Goal: Information Seeking & Learning: Find specific fact

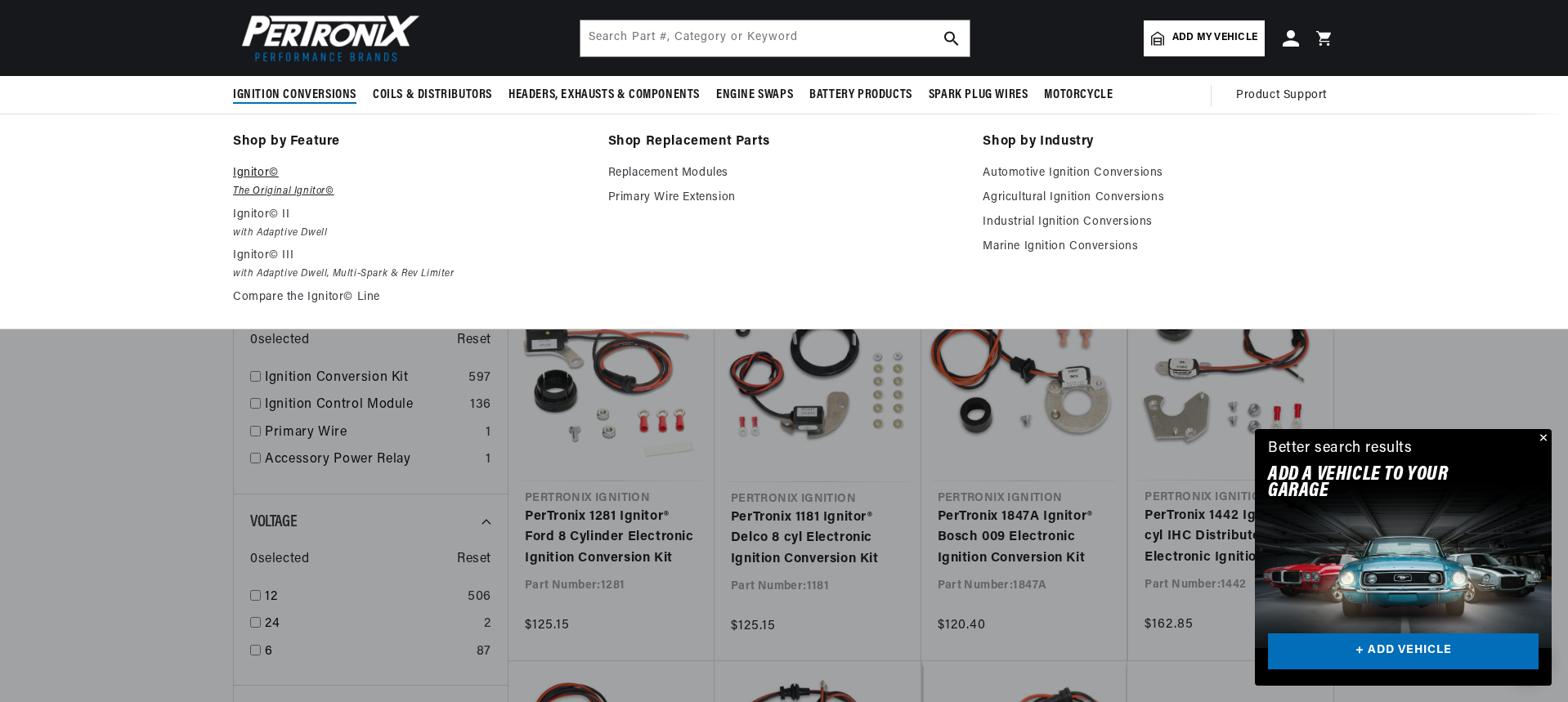
click at [259, 170] on p "Ignitor©" at bounding box center [409, 172] width 353 height 19
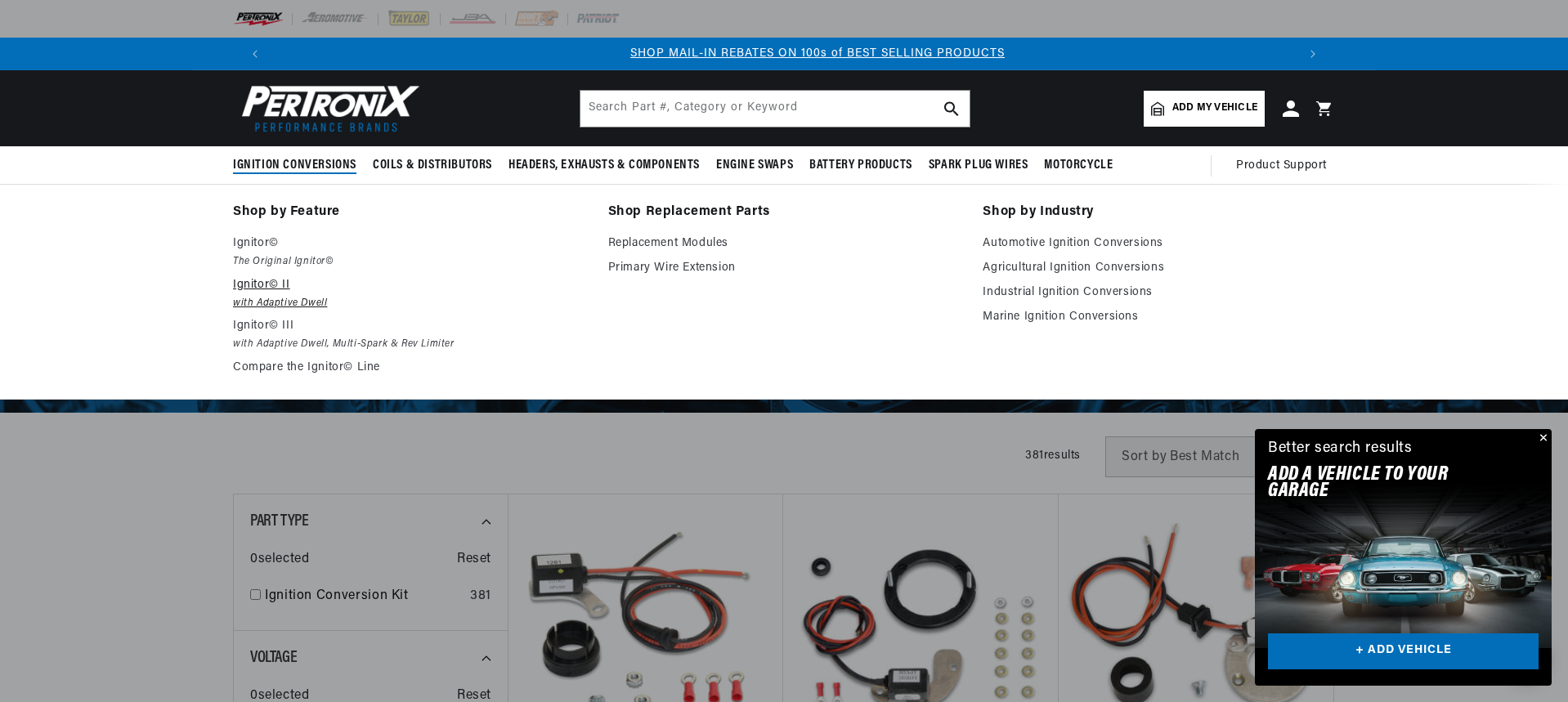
scroll to position [0, 1022]
click at [1022, 313] on link "Marine Ignition Conversions" at bounding box center [1159, 316] width 353 height 19
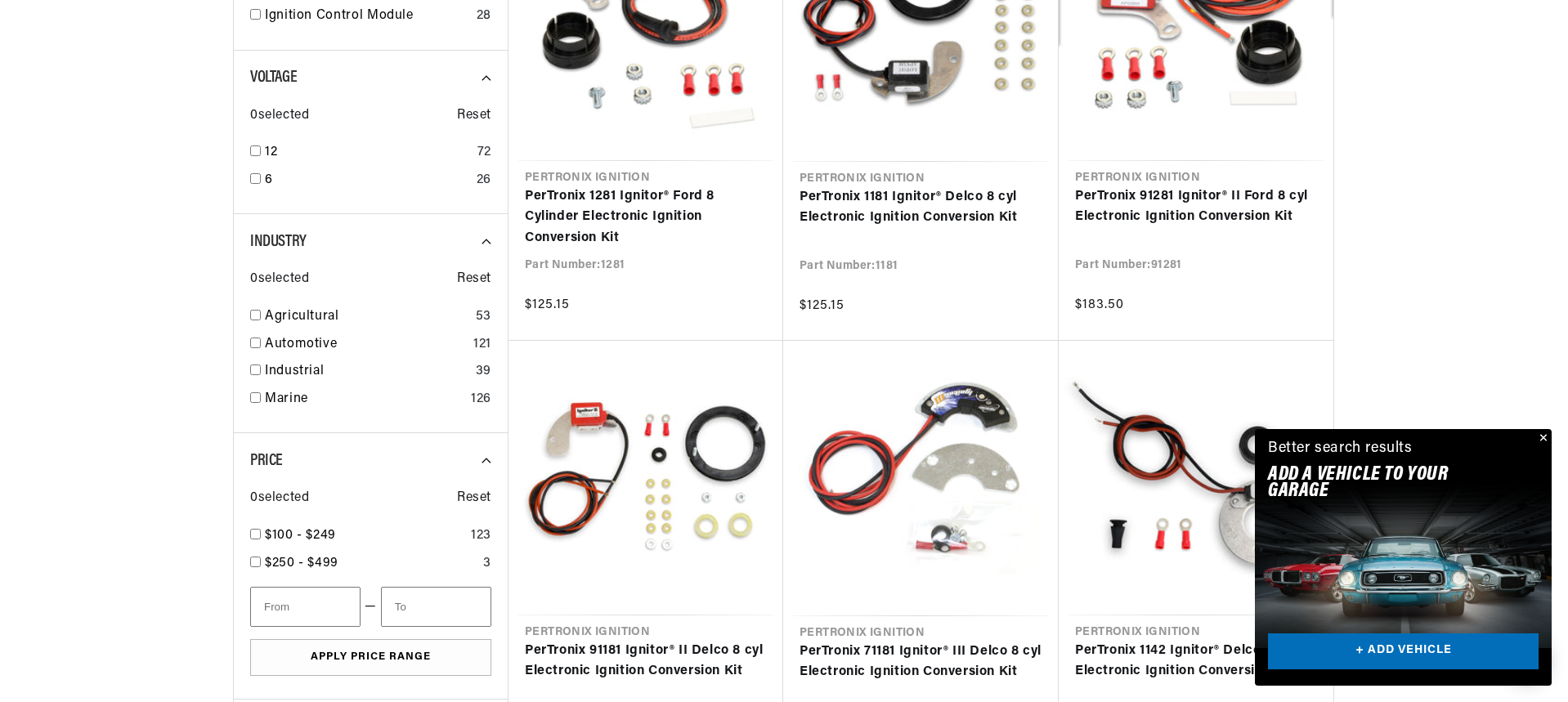
scroll to position [654, 0]
click at [256, 396] on input "checkbox" at bounding box center [255, 396] width 10 height 10
click at [254, 149] on div at bounding box center [370, 360] width 275 height 951
checkbox input "true"
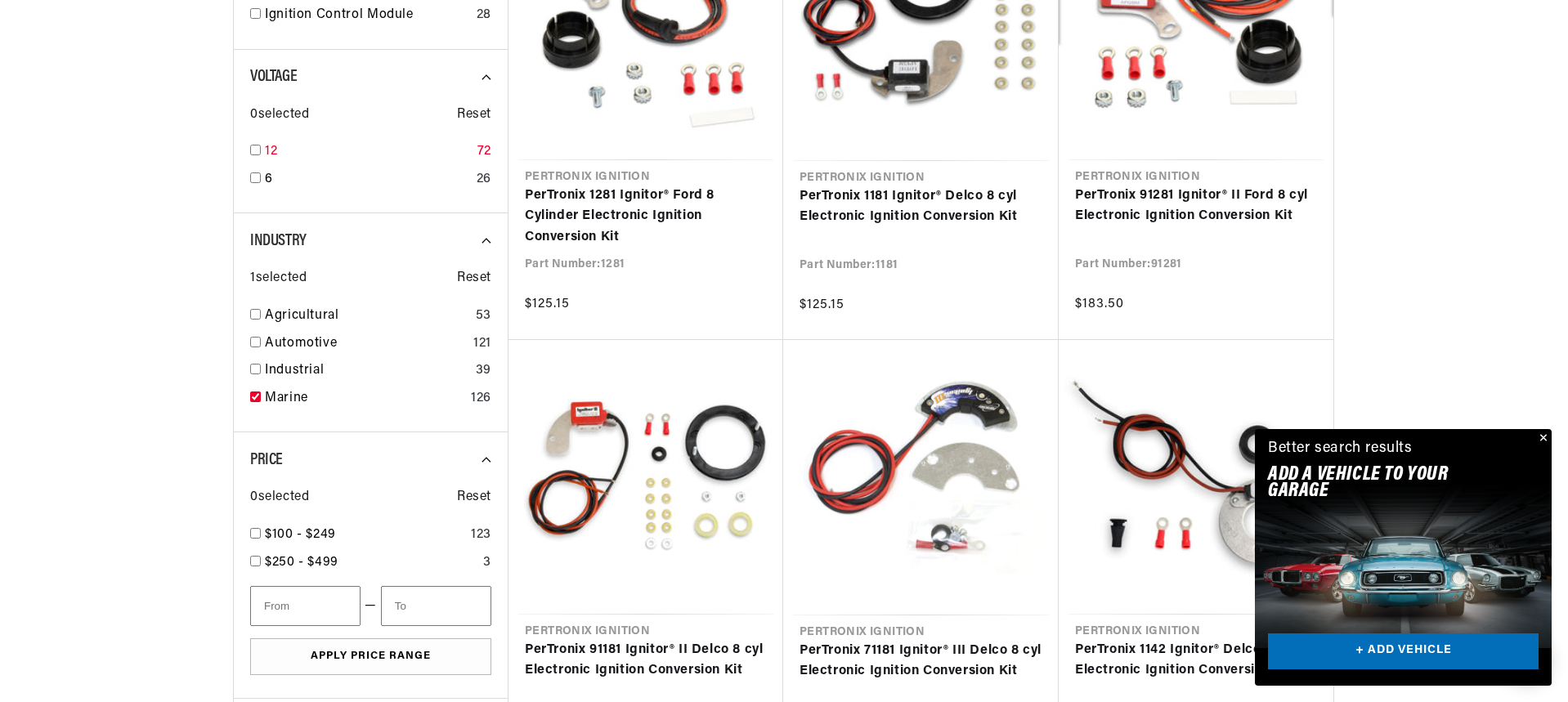
click at [253, 150] on input "checkbox" at bounding box center [255, 149] width 10 height 10
checkbox input "true"
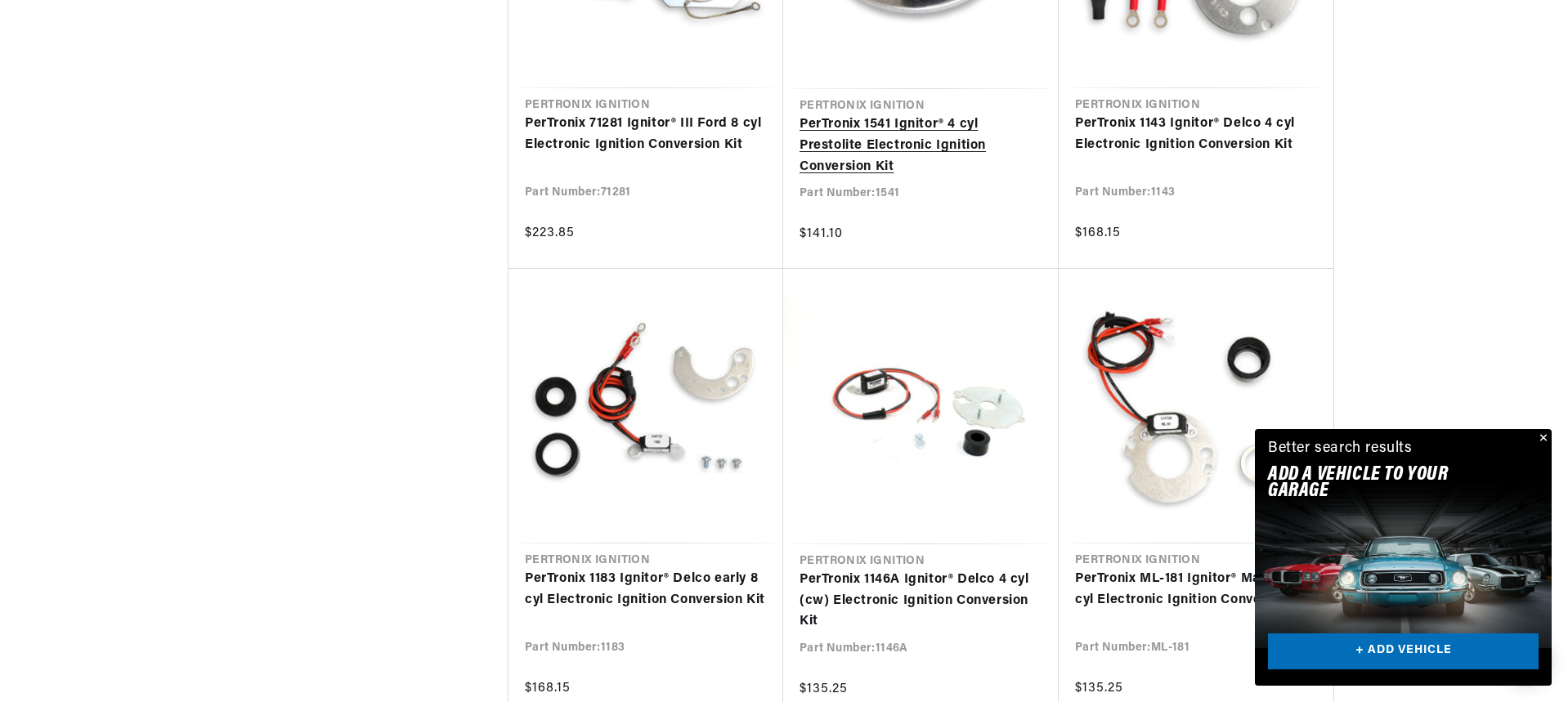
scroll to position [0, 2042]
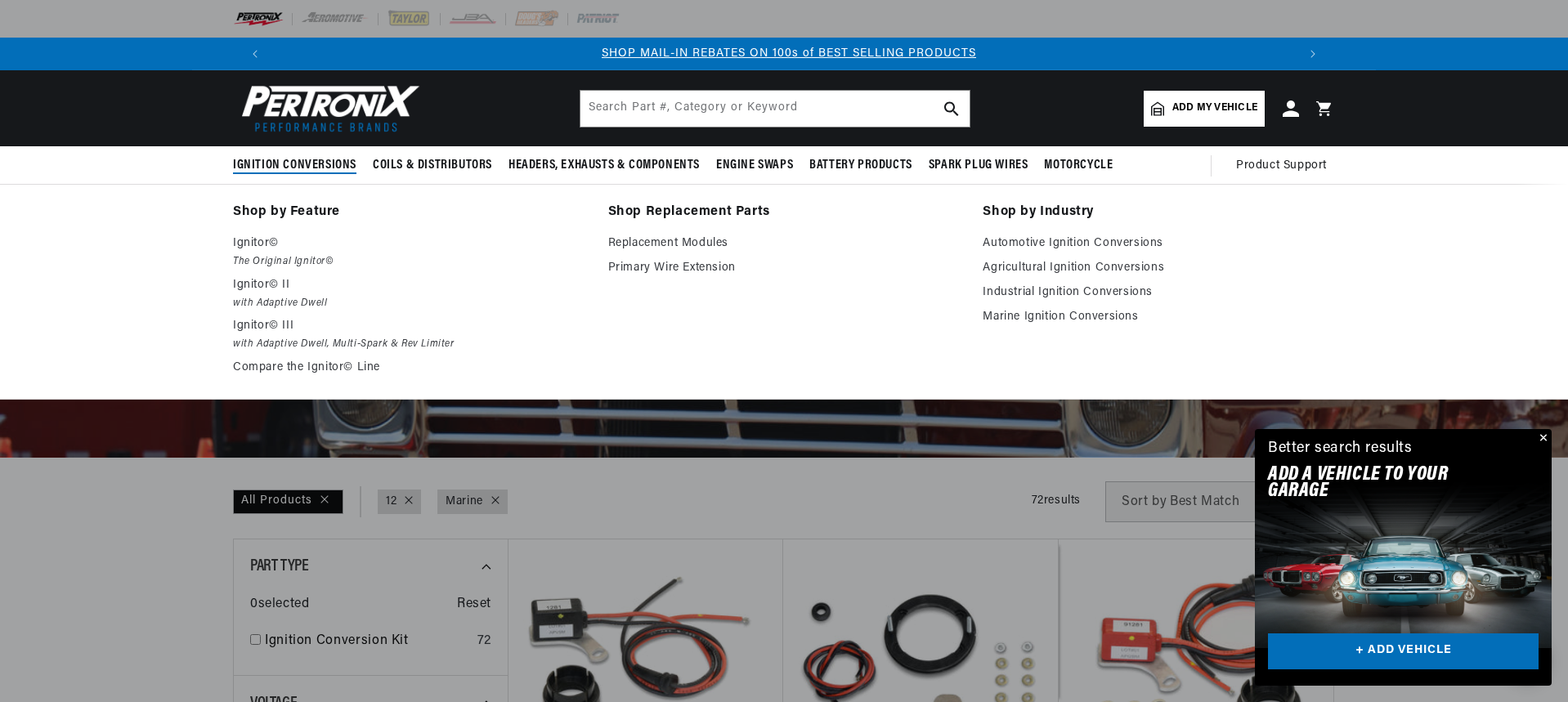
scroll to position [0, 1022]
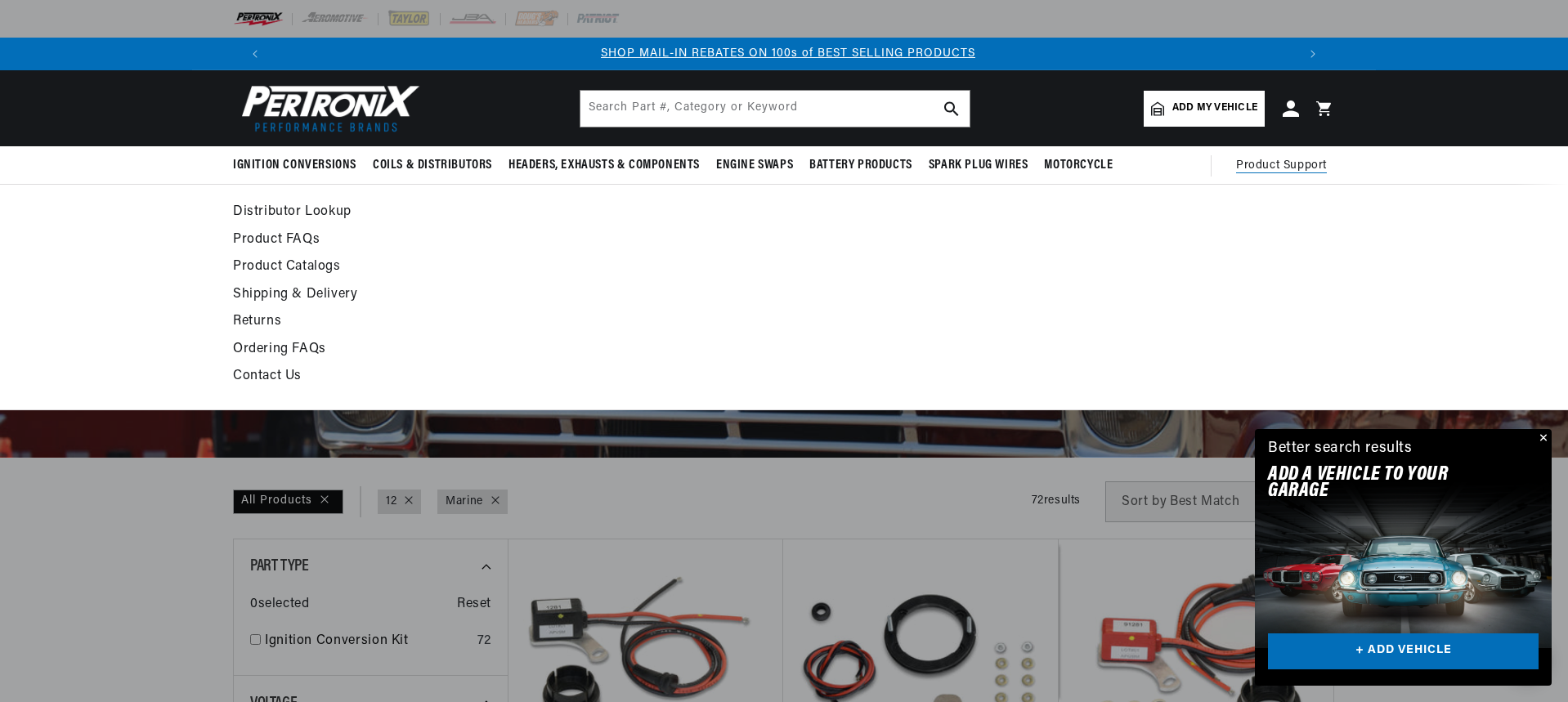
click at [1288, 161] on span "Product Support" at bounding box center [1281, 165] width 91 height 18
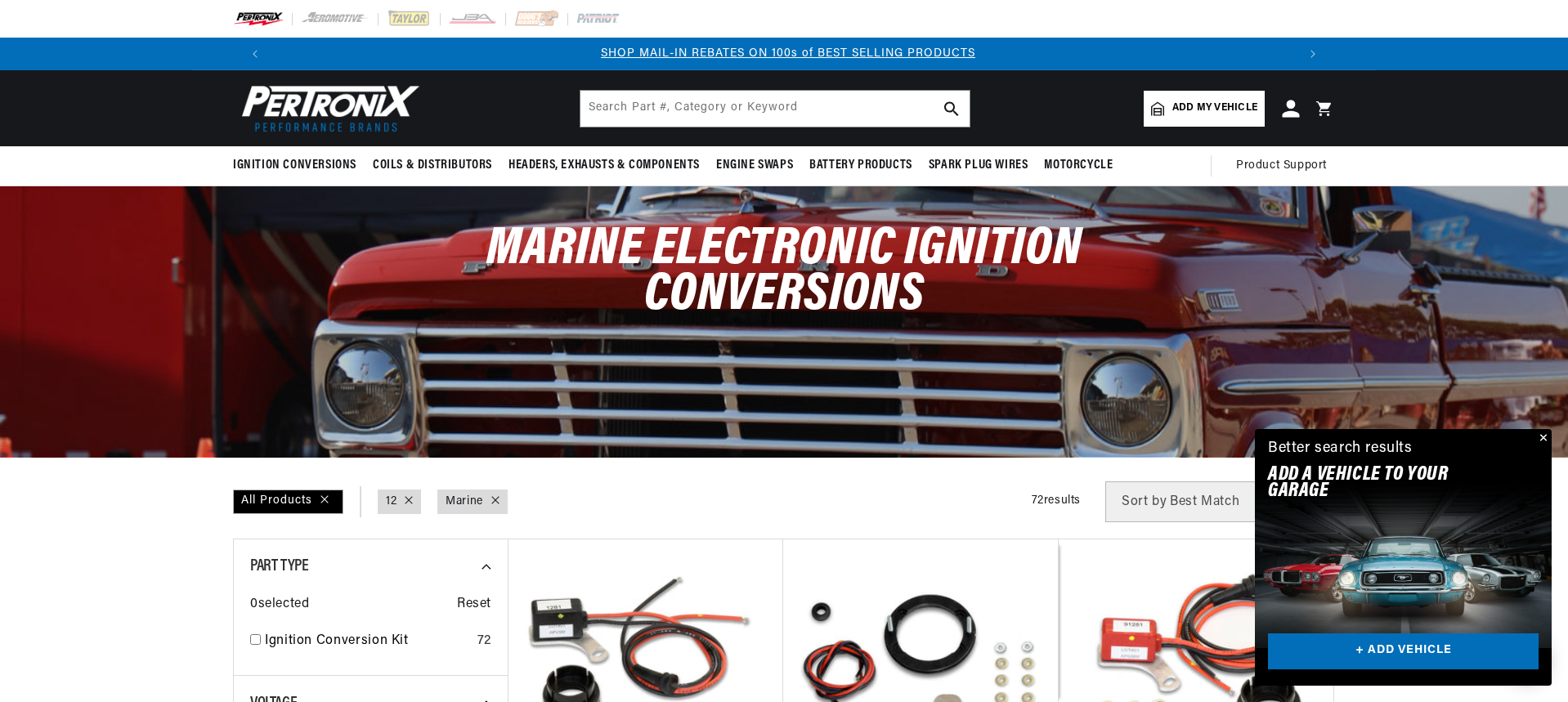
click at [1292, 105] on icon at bounding box center [1291, 108] width 18 height 18
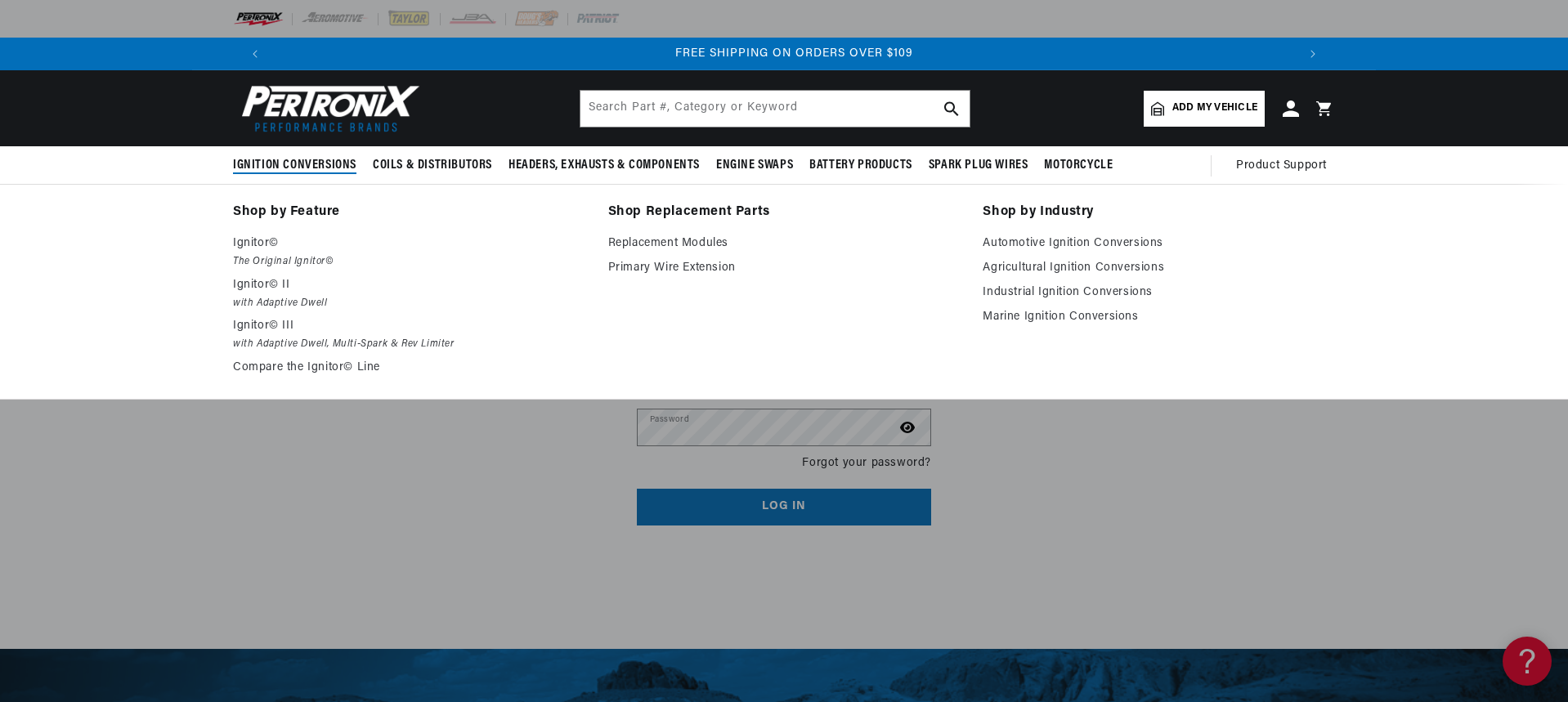
scroll to position [0, 2042]
click at [275, 245] on p "Ignitor©" at bounding box center [409, 243] width 353 height 19
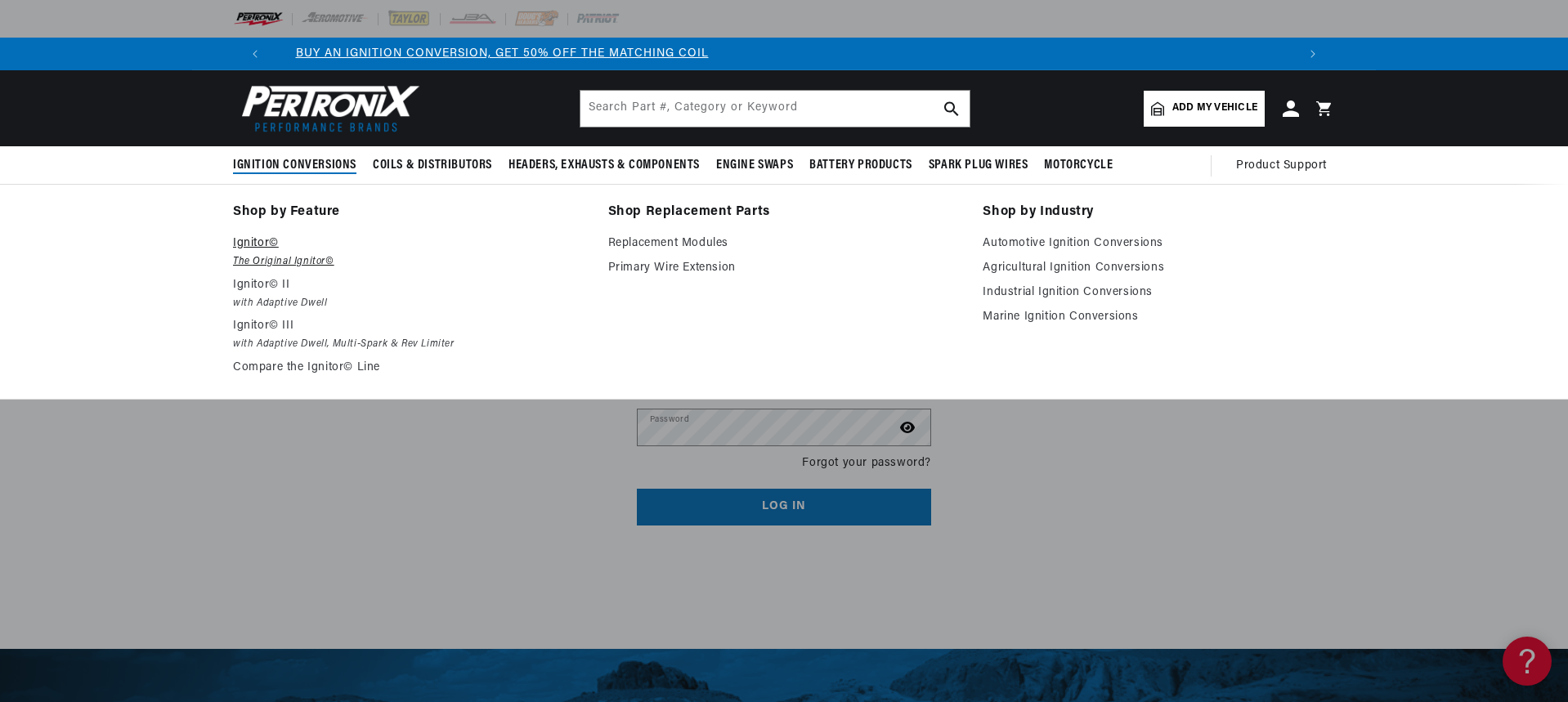
scroll to position [0, 39]
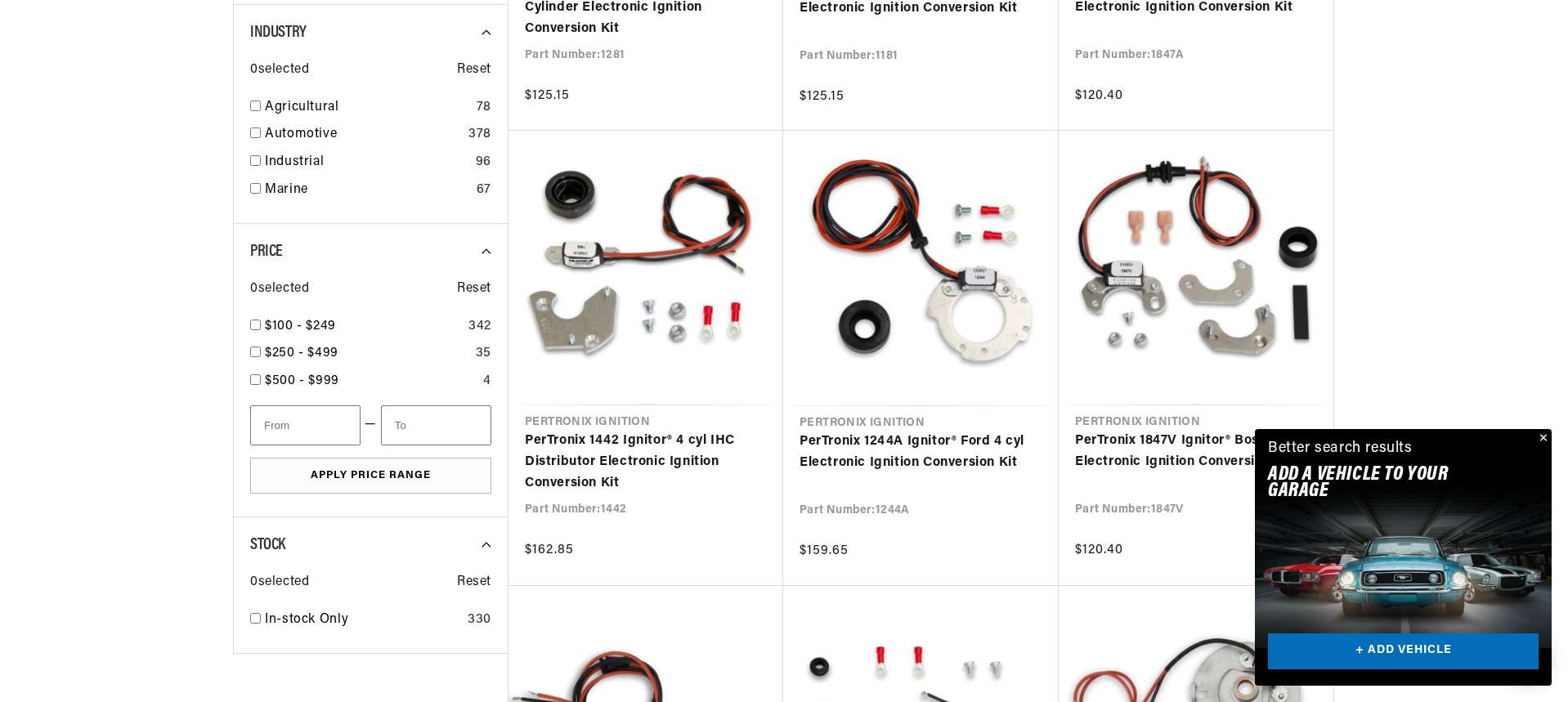
scroll to position [843, 0]
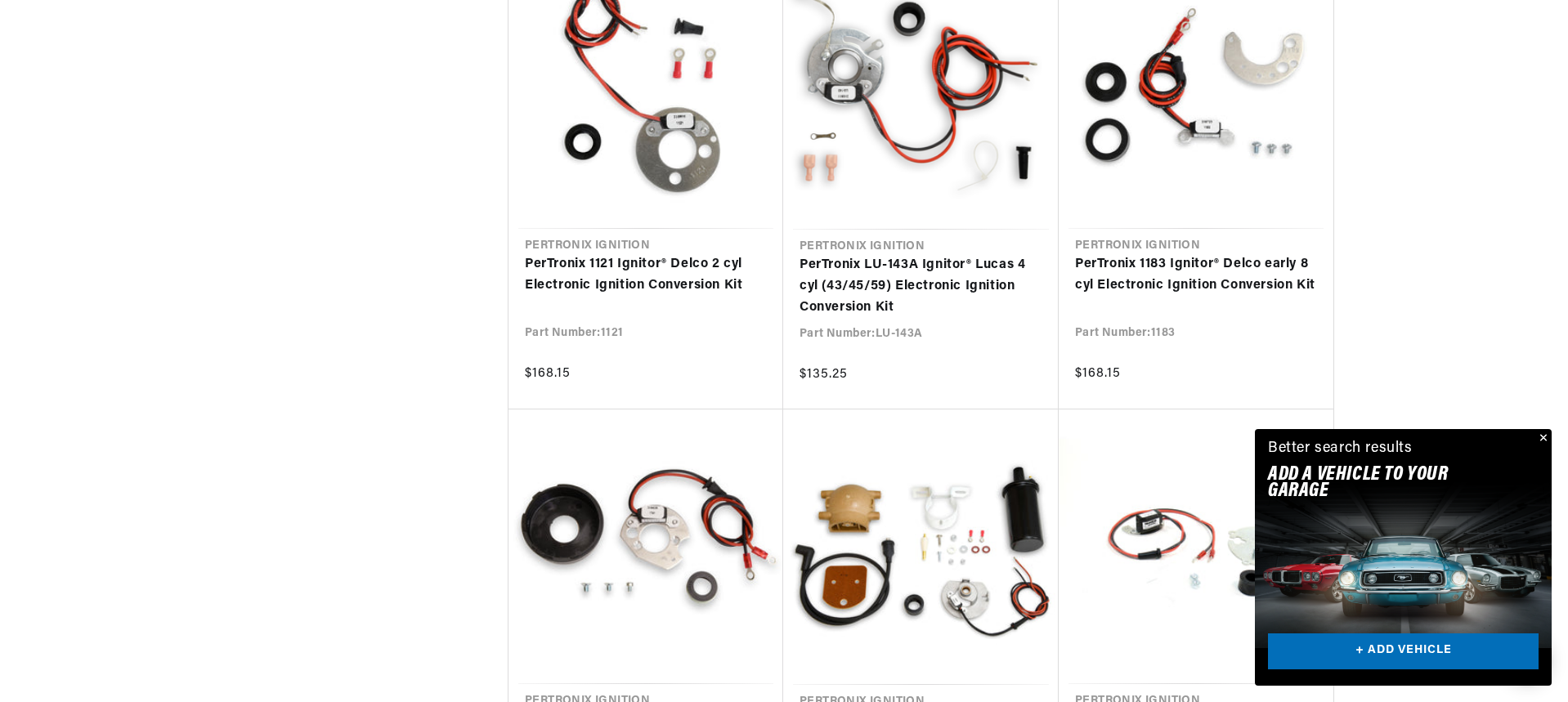
scroll to position [0, 2042]
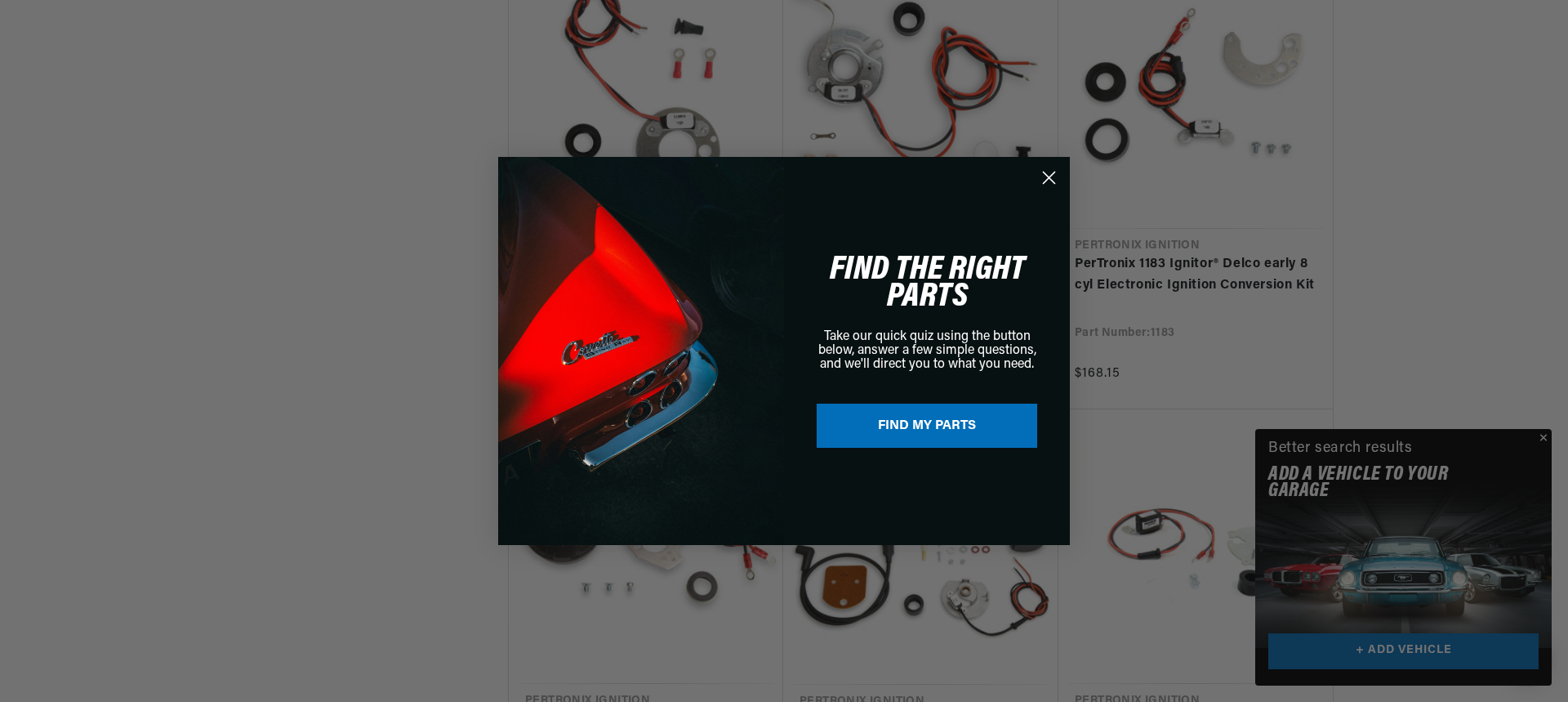
click at [1542, 434] on div "Close dialog FIND THE RIGHT PARTS Take our quick quiz using the button below, a…" at bounding box center [784, 351] width 1568 height 702
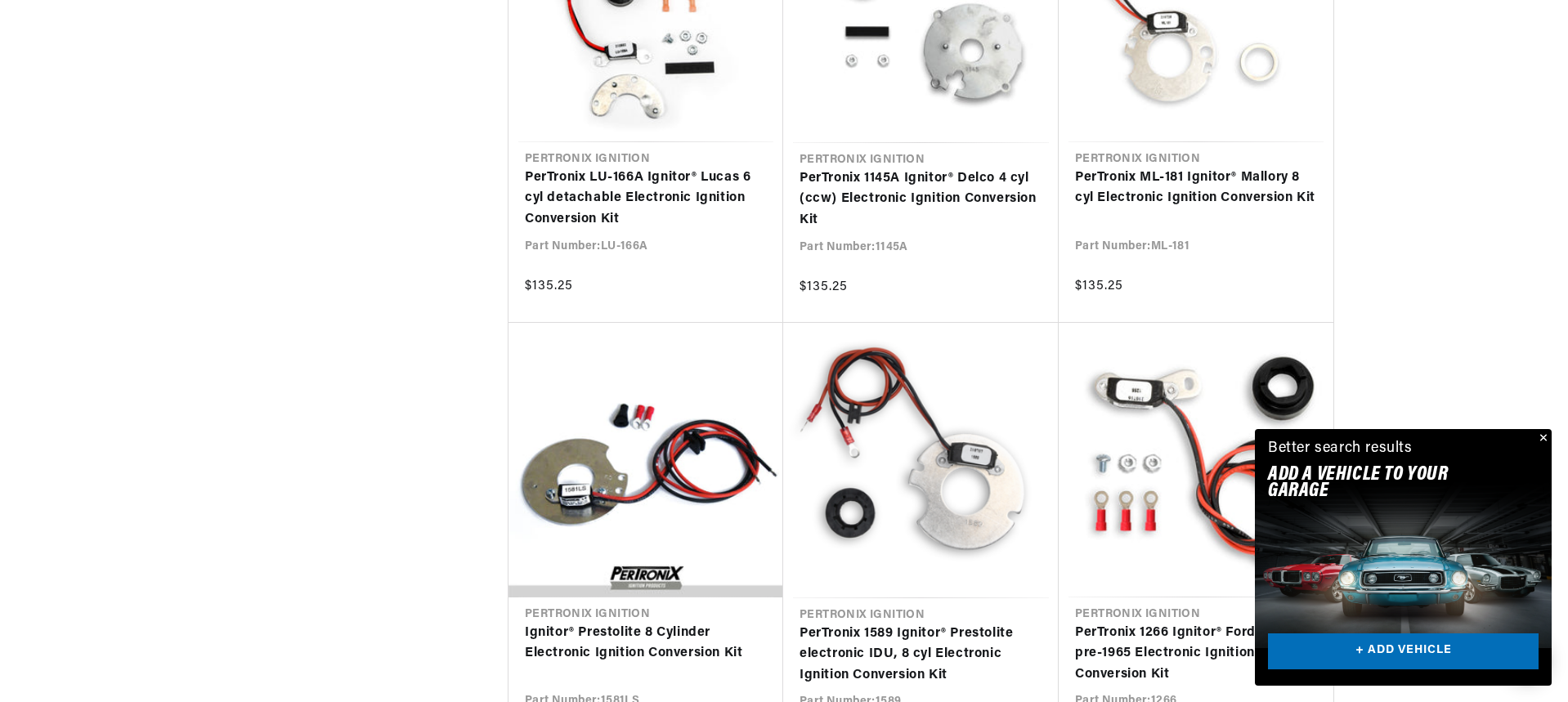
scroll to position [4494, 0]
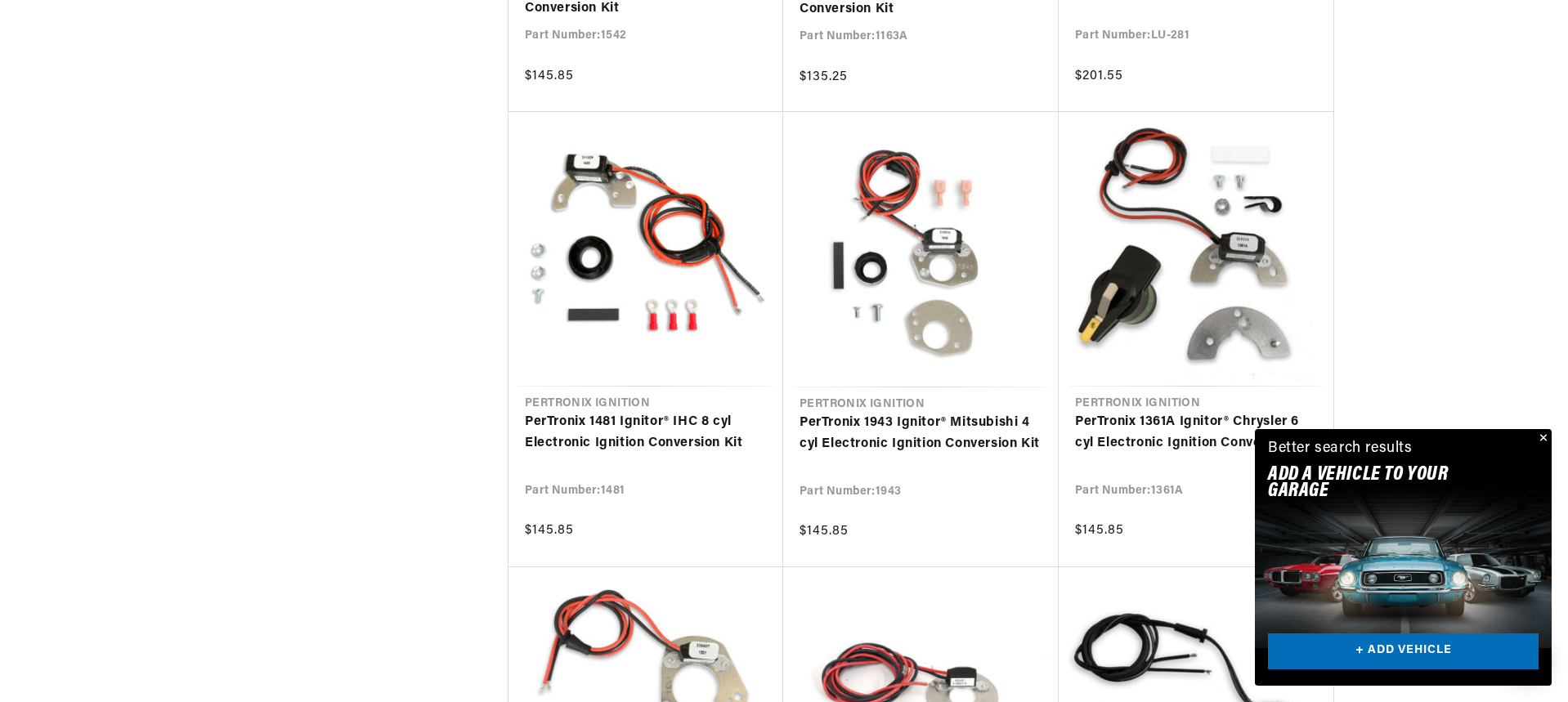
scroll to position [5965, 0]
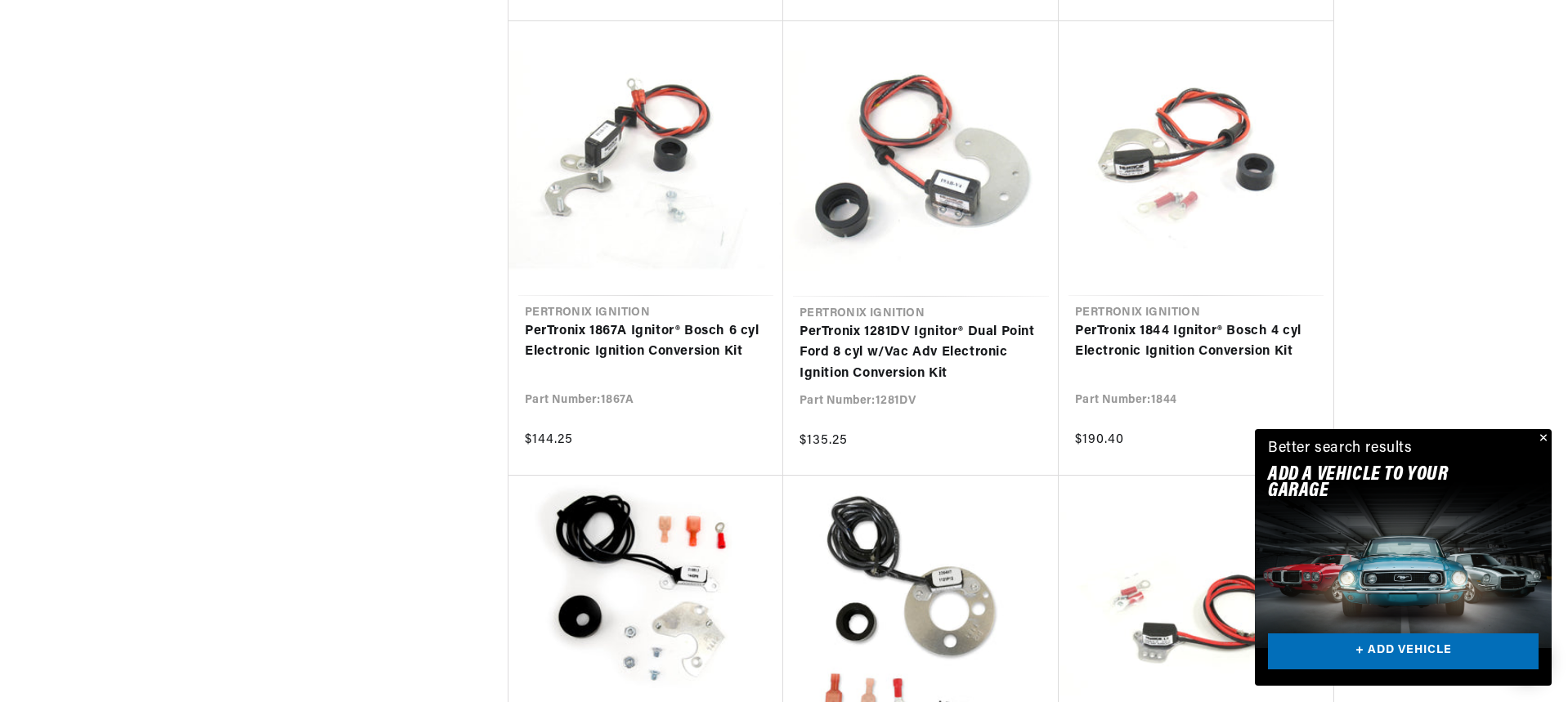
scroll to position [0, 1012]
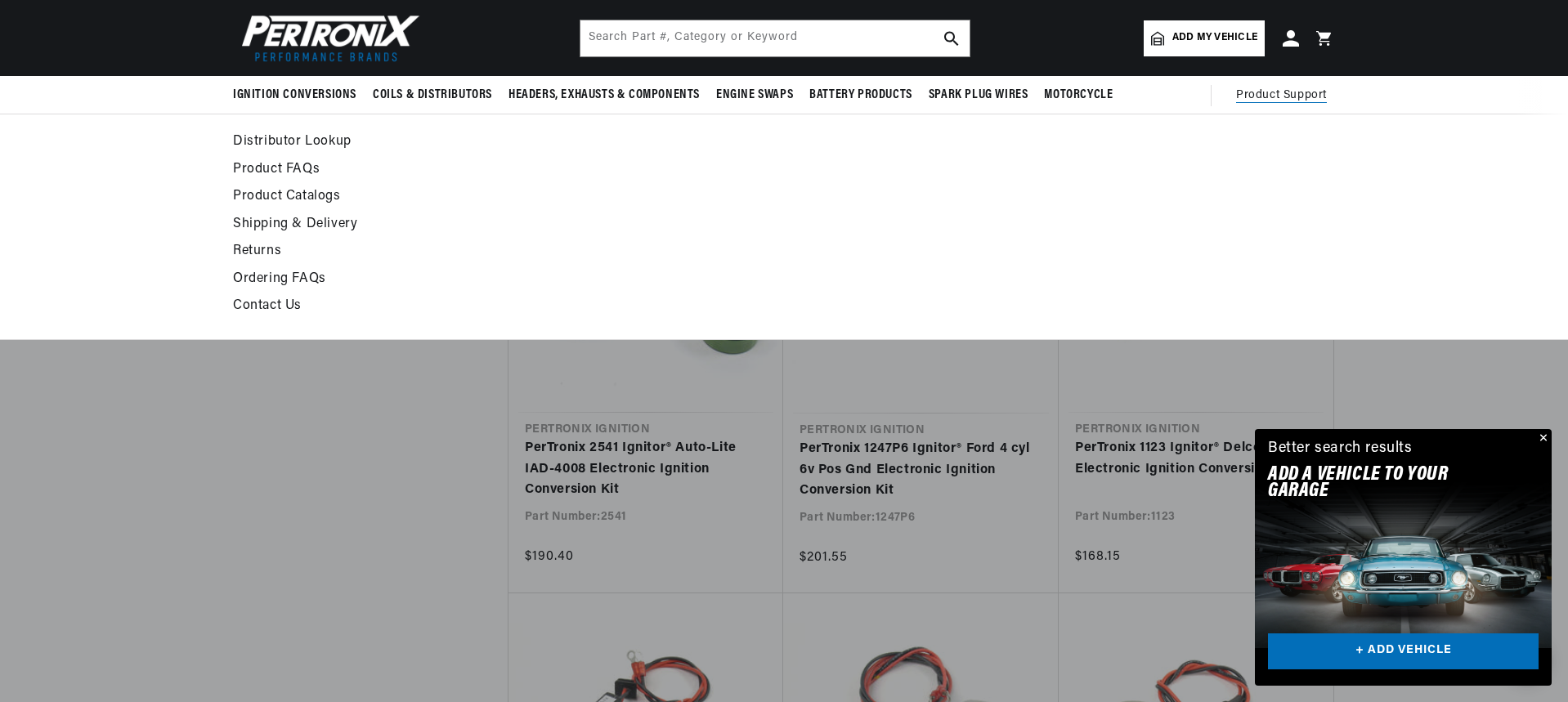
click at [1271, 95] on span "Product Support" at bounding box center [1281, 95] width 91 height 18
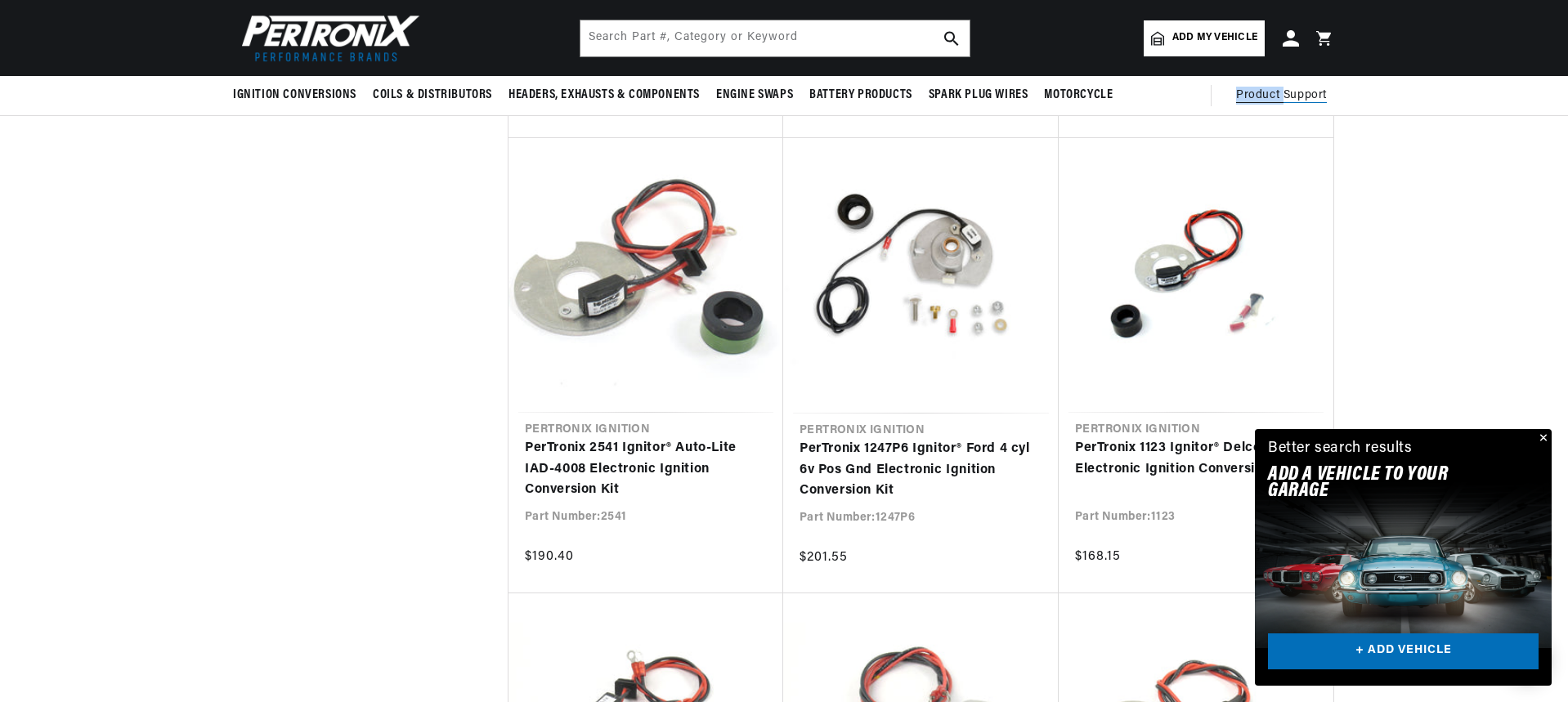
click at [1271, 95] on span "Product Support" at bounding box center [1281, 95] width 91 height 18
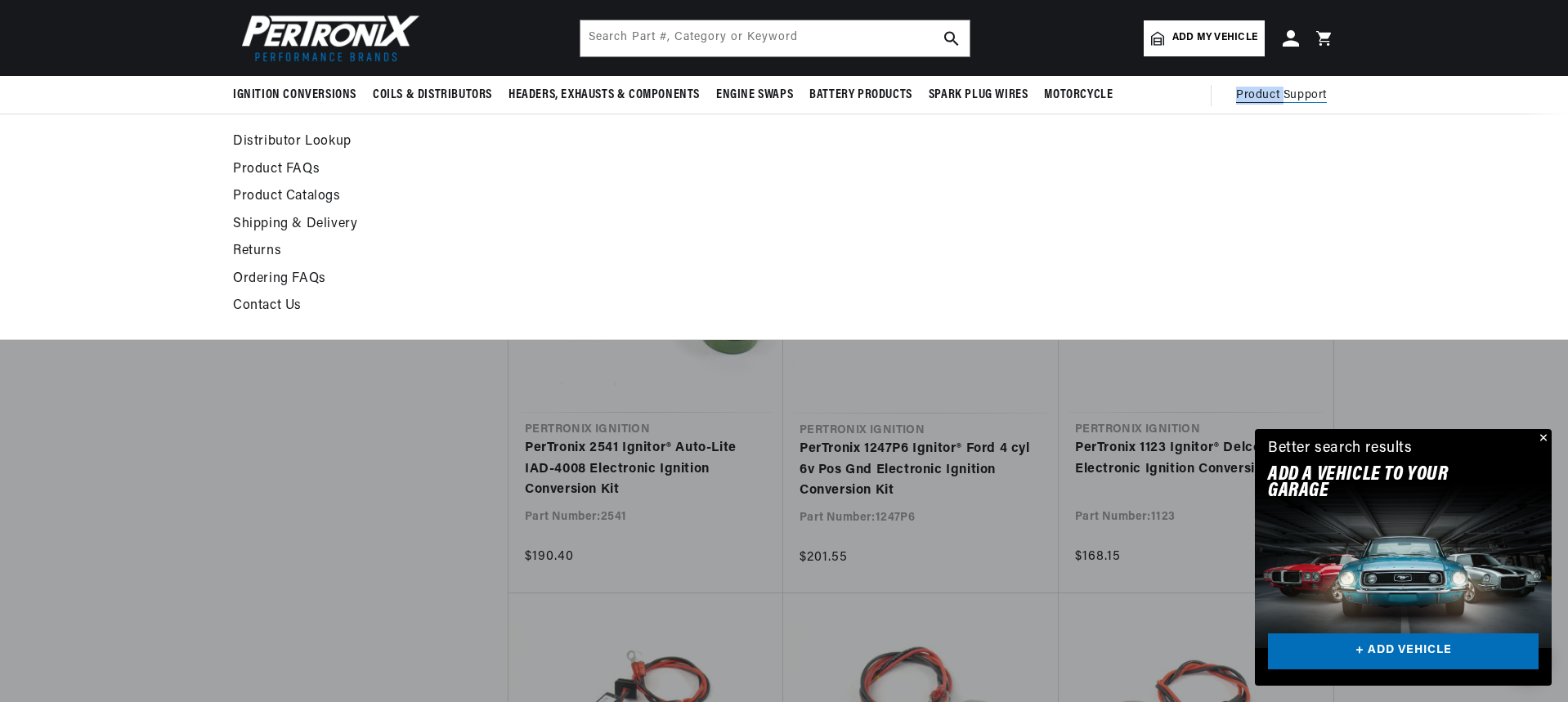
click at [247, 301] on link "Contact Us" at bounding box center [635, 306] width 803 height 23
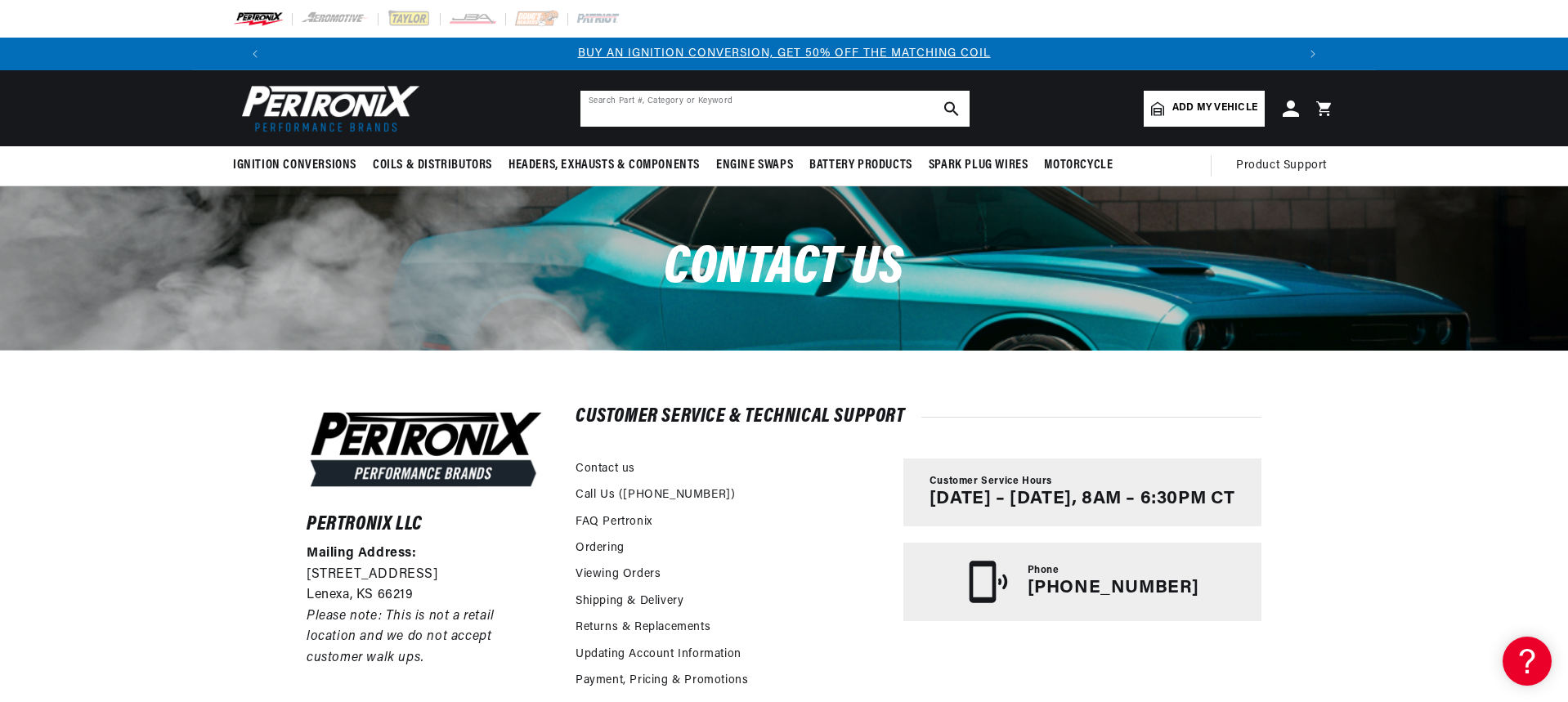
click at [631, 108] on input "text" at bounding box center [775, 108] width 389 height 36
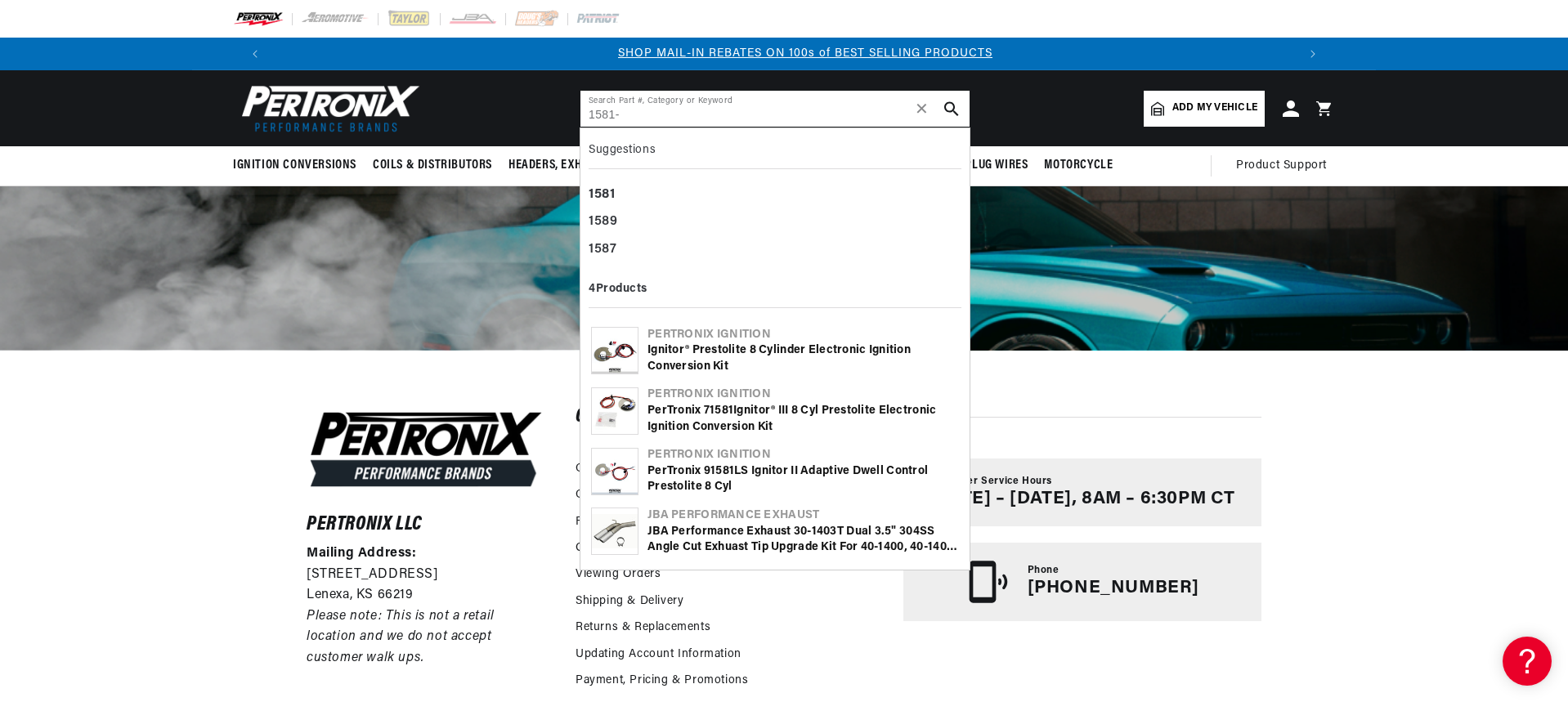
scroll to position [0, 1022]
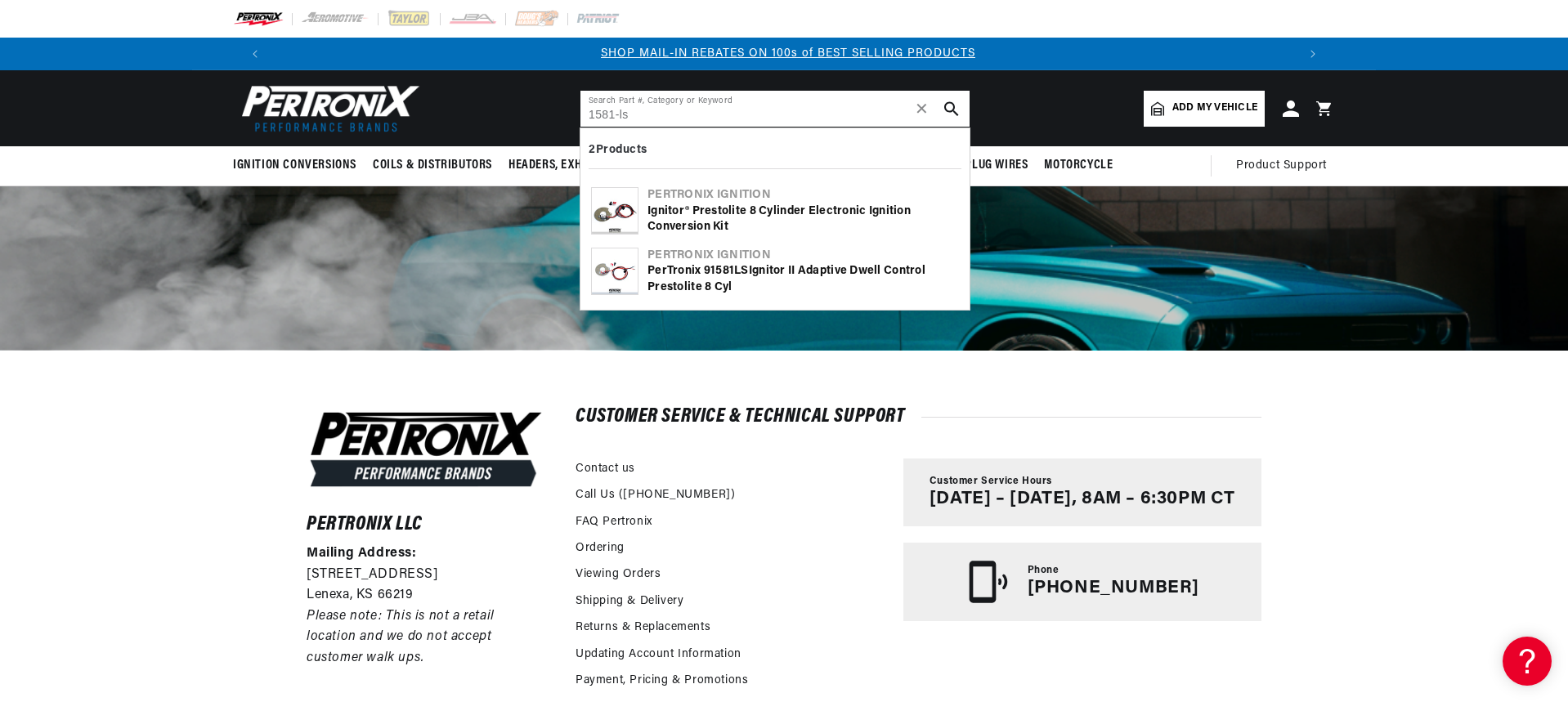
type input "1581-ls"
